Goal: Navigation & Orientation: Understand site structure

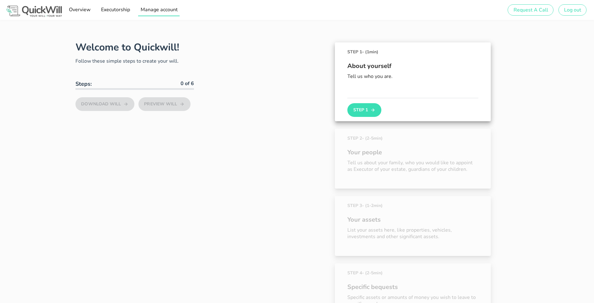
click at [150, 11] on span "Manage account" at bounding box center [158, 9] width 37 height 7
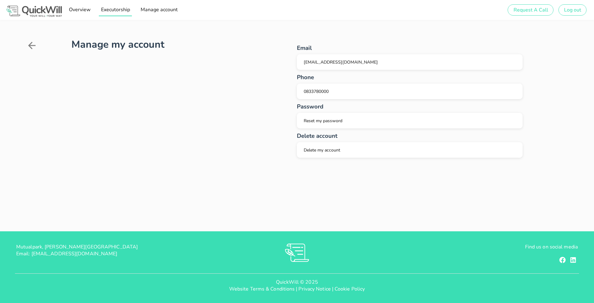
click at [125, 8] on span "Executorship" at bounding box center [115, 9] width 29 height 7
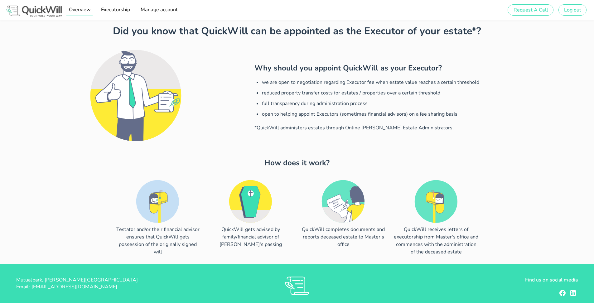
click at [87, 10] on span "Overview" at bounding box center [79, 9] width 22 height 7
